Goal: Task Accomplishment & Management: Manage account settings

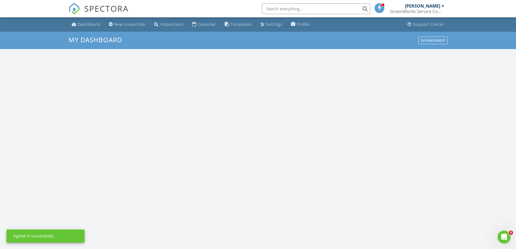
scroll to position [501, 524]
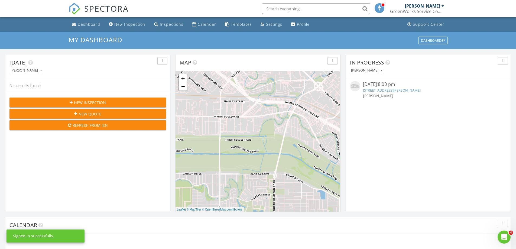
click at [310, 7] on input "text" at bounding box center [316, 8] width 108 height 11
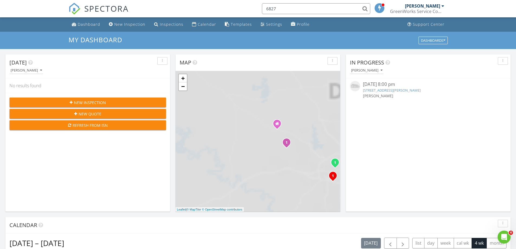
type input "6827"
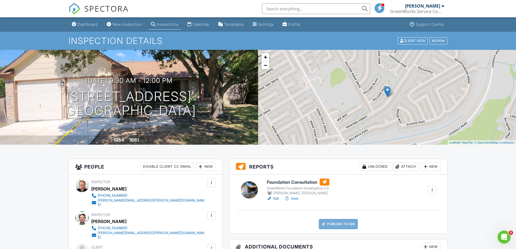
click at [277, 198] on link "Edit" at bounding box center [273, 198] width 12 height 5
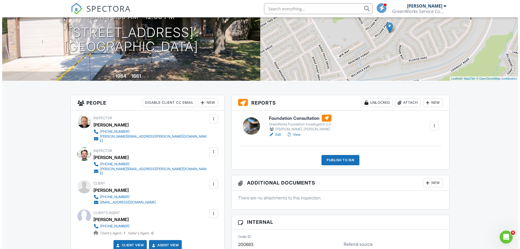
scroll to position [54, 0]
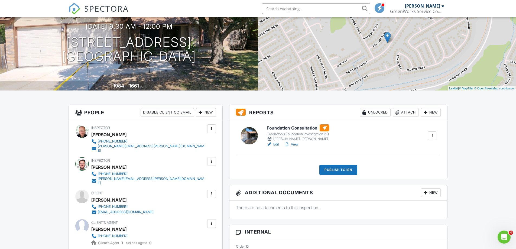
click at [430, 195] on div "New" at bounding box center [431, 192] width 20 height 9
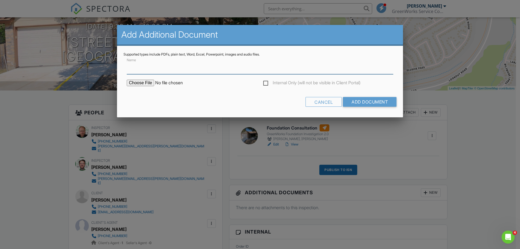
click at [204, 72] on input "Name" at bounding box center [260, 67] width 267 height 13
type input "Foundation Repair Plan"
click at [141, 81] on input "file" at bounding box center [173, 83] width 92 height 7
type input "C:\fakepath\6827 Raintree Frst - San Antonio - TX - ELEV.pdf"
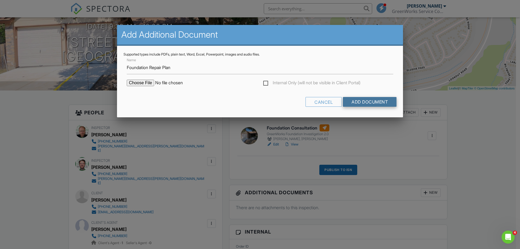
click at [373, 101] on input "Add Document" at bounding box center [370, 102] width 54 height 10
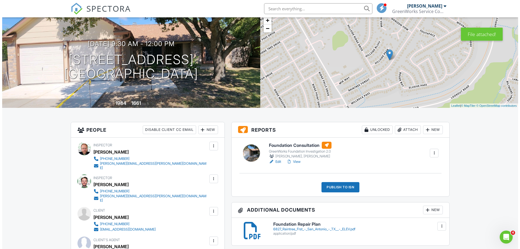
scroll to position [27, 0]
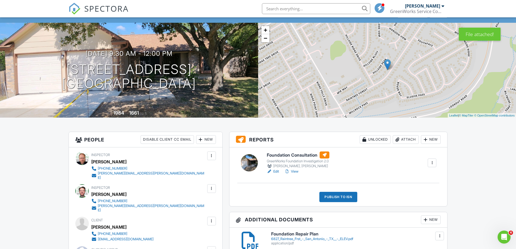
click at [339, 198] on div "Publish to ISN" at bounding box center [338, 197] width 38 height 10
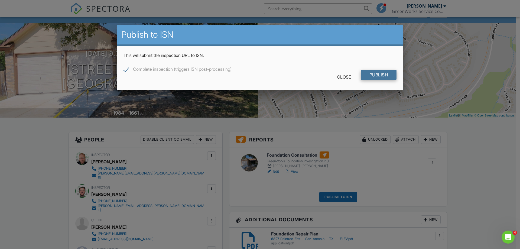
click at [373, 73] on input "Publish" at bounding box center [379, 75] width 36 height 10
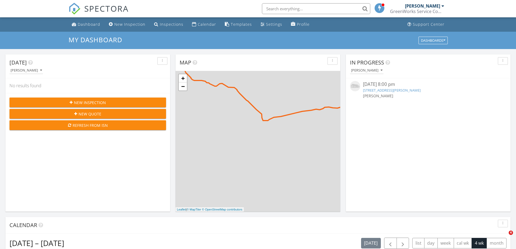
click at [299, 8] on input "text" at bounding box center [316, 8] width 108 height 11
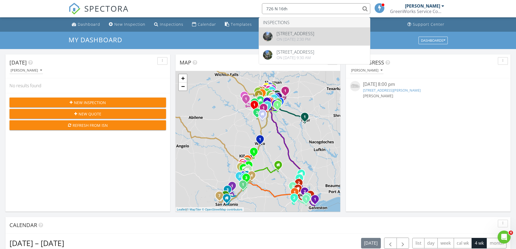
type input "726 N 16th"
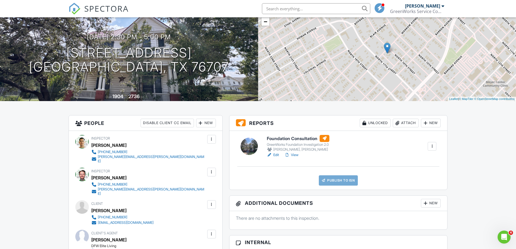
scroll to position [27, 0]
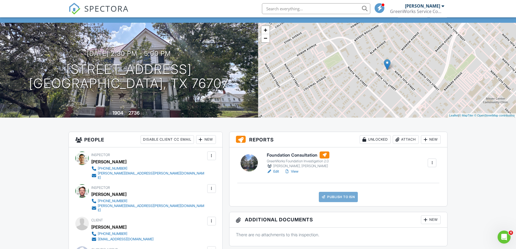
click at [277, 173] on link "Edit" at bounding box center [273, 171] width 12 height 5
click at [427, 221] on div at bounding box center [425, 219] width 5 height 5
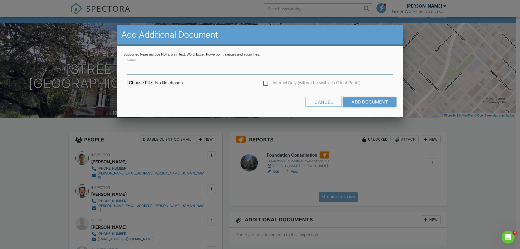
click at [166, 70] on input "Name" at bounding box center [260, 67] width 267 height 13
type input "Foundation Repair Plan"
click at [137, 83] on input "file" at bounding box center [173, 83] width 92 height 7
type input "C:\fakepath\[STREET_ADDRESS] - ELEV.pdf"
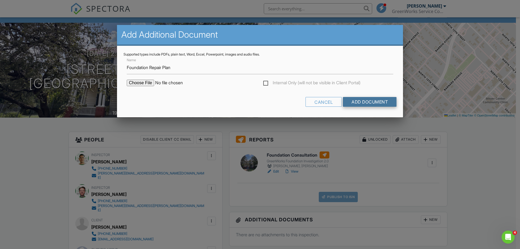
click at [383, 104] on input "Add Document" at bounding box center [370, 102] width 54 height 10
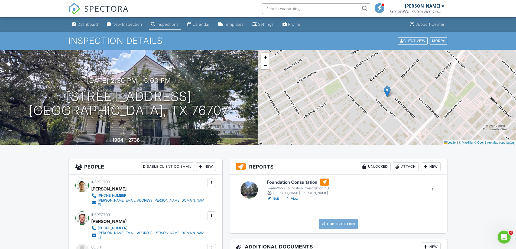
click at [277, 199] on link "Edit" at bounding box center [273, 198] width 12 height 5
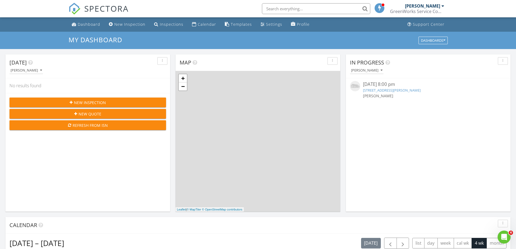
scroll to position [501, 524]
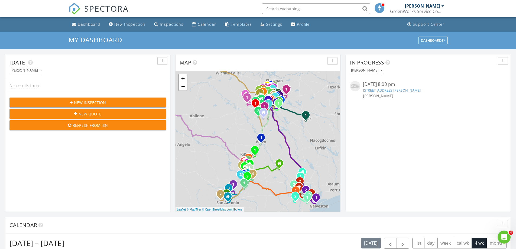
click at [289, 8] on input "text" at bounding box center [316, 8] width 108 height 11
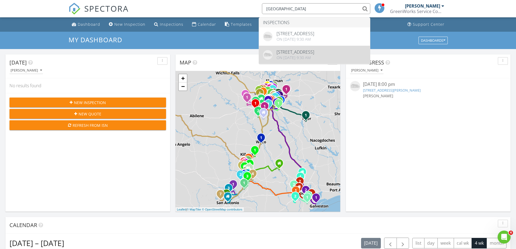
type input "331 Hazy Hills"
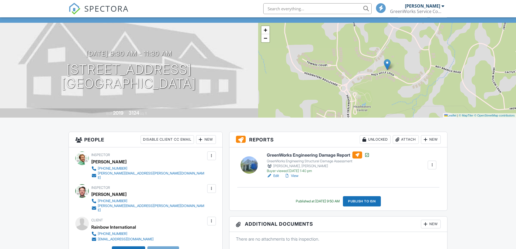
scroll to position [27, 0]
click at [293, 175] on link "View" at bounding box center [291, 175] width 14 height 5
